Goal: Find specific page/section: Find specific page/section

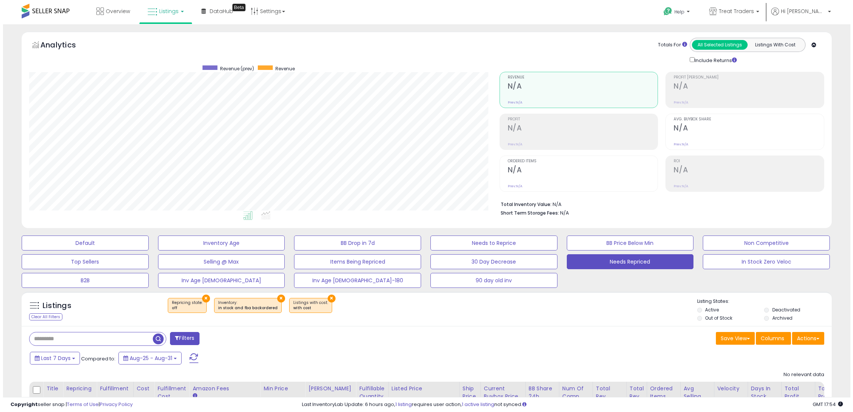
scroll to position [153, 470]
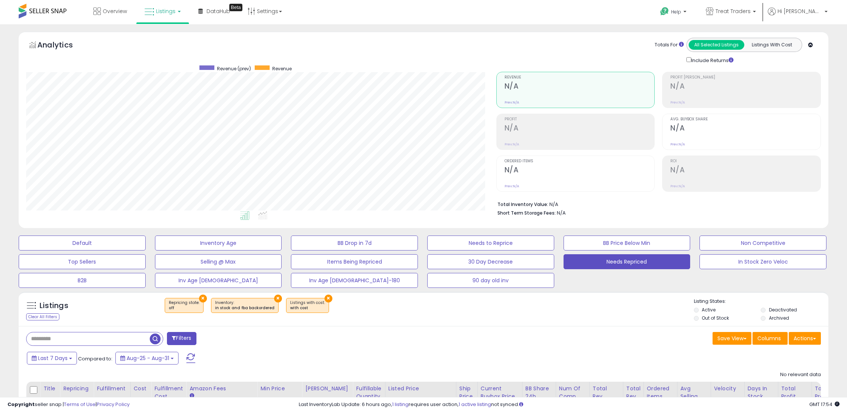
click at [190, 353] on span at bounding box center [190, 358] width 9 height 10
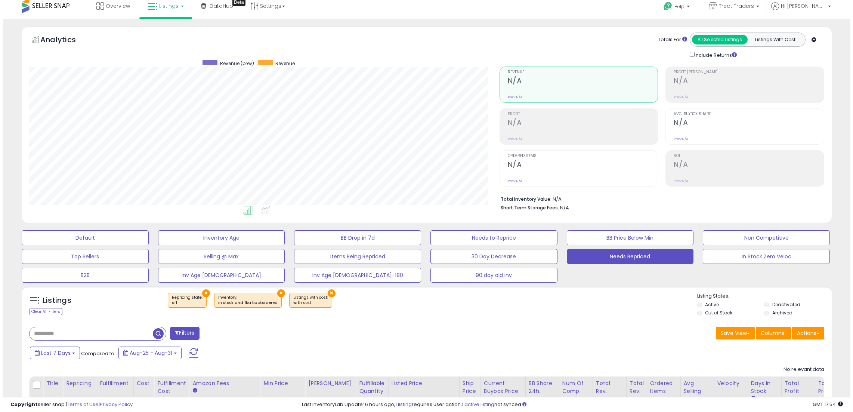
scroll to position [0, 0]
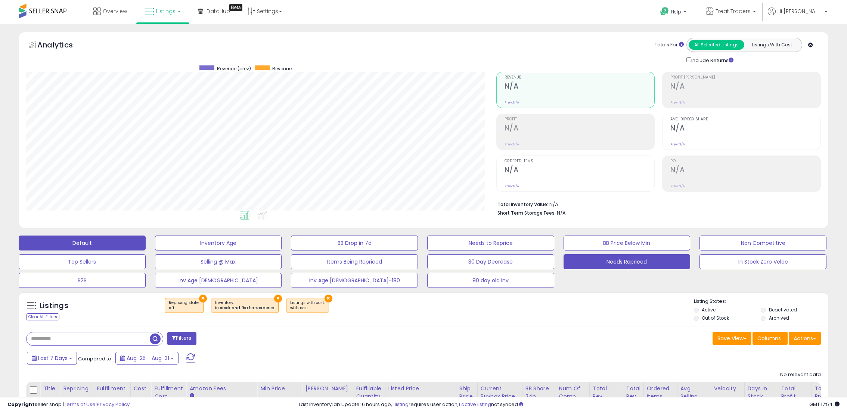
click at [117, 242] on button "Default" at bounding box center [82, 242] width 127 height 15
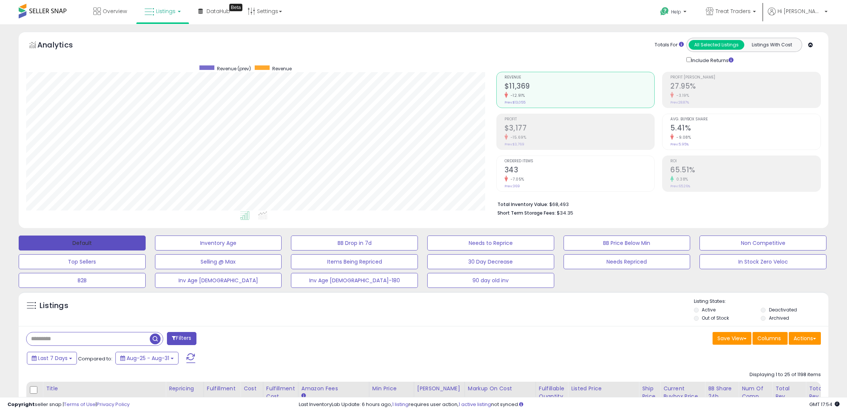
scroll to position [153, 470]
click at [151, 14] on icon at bounding box center [150, 12] width 10 height 10
click at [158, 65] on icon at bounding box center [169, 65] width 39 height 11
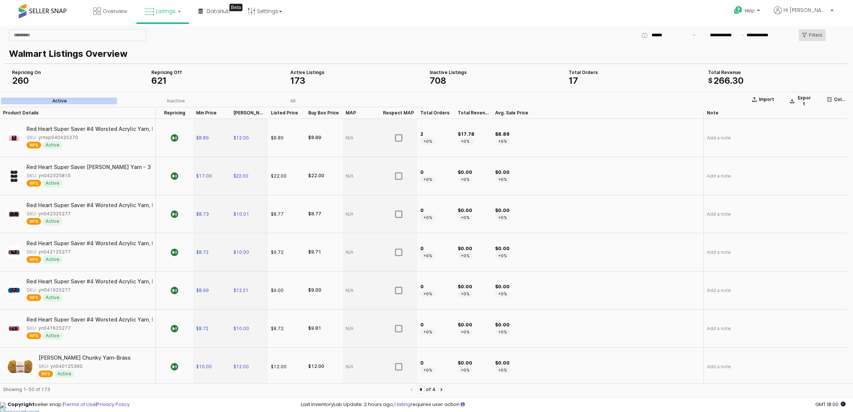
click at [813, 39] on div "Filters" at bounding box center [812, 35] width 20 height 11
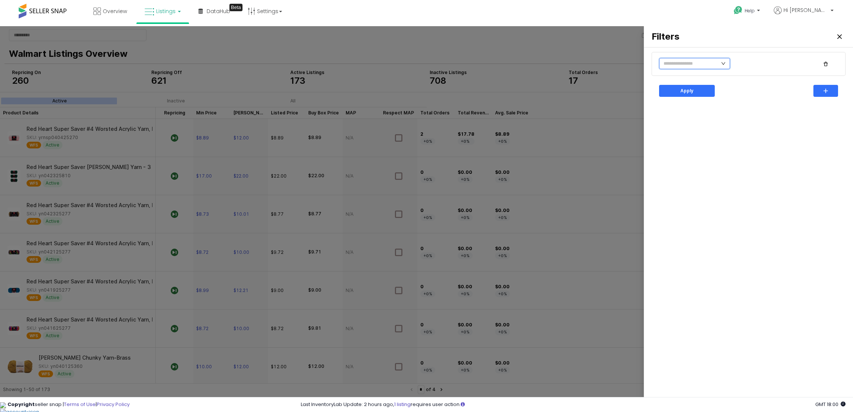
click at [709, 68] on input "text" at bounding box center [694, 63] width 71 height 11
click at [729, 90] on li "No" at bounding box center [729, 90] width 41 height 12
click at [679, 90] on div "Apply" at bounding box center [686, 90] width 49 height 11
